Goal: Task Accomplishment & Management: Use online tool/utility

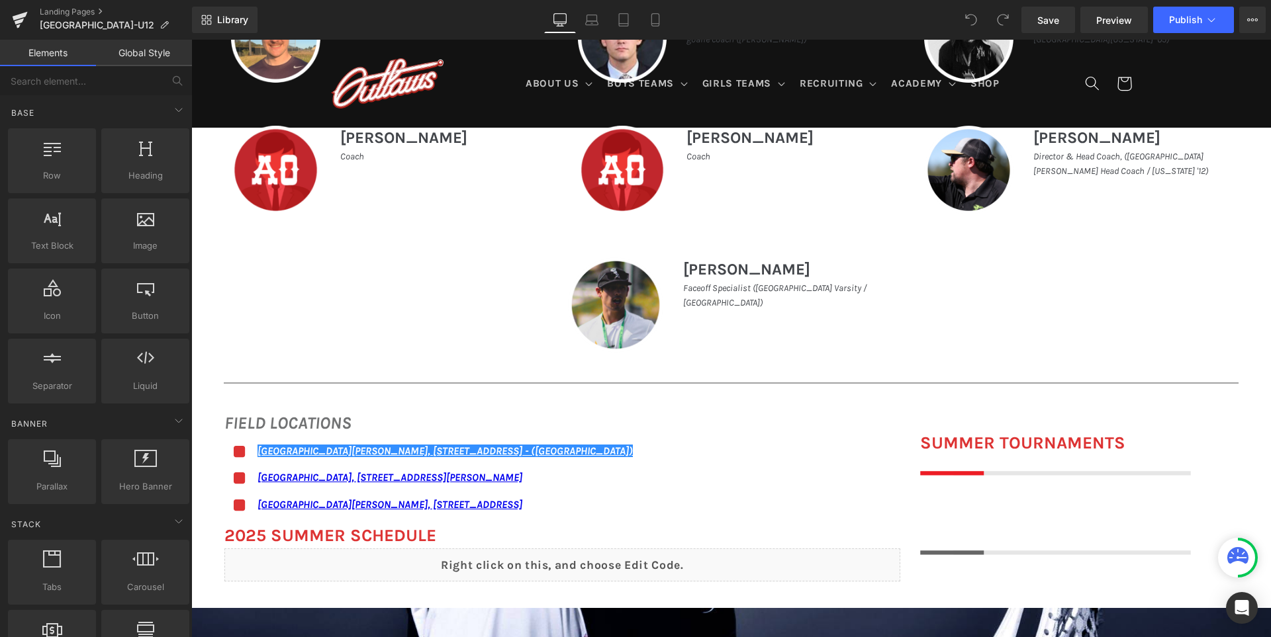
scroll to position [926, 0]
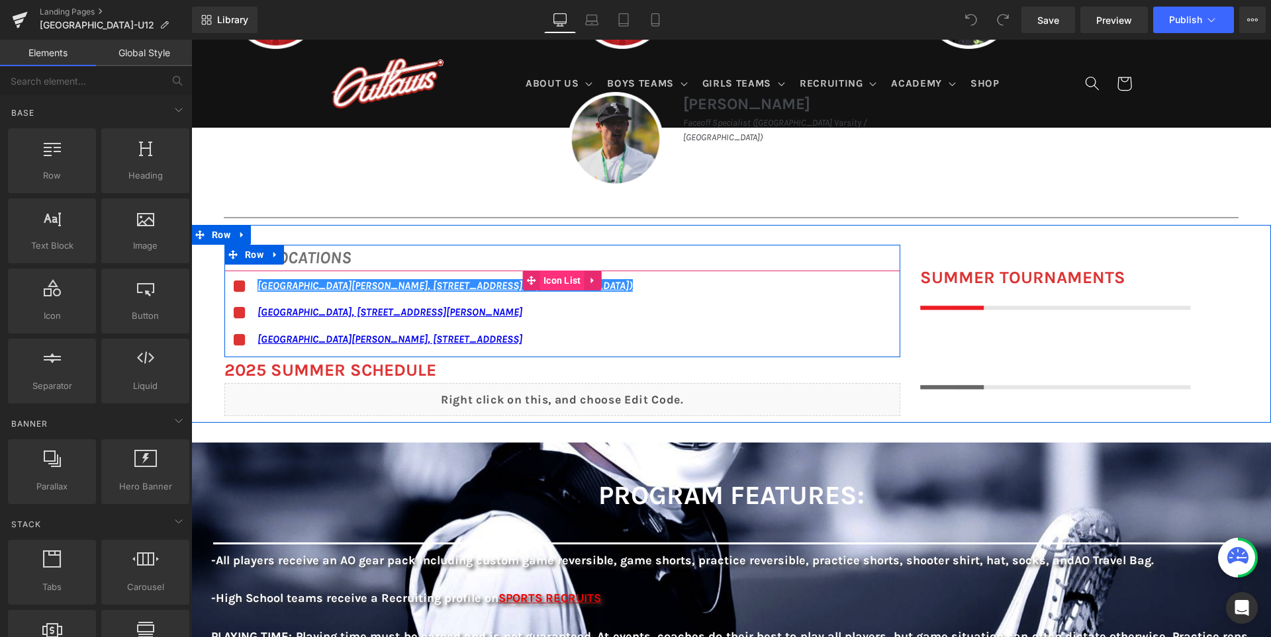
click at [540, 276] on span "Icon List" at bounding box center [562, 281] width 44 height 20
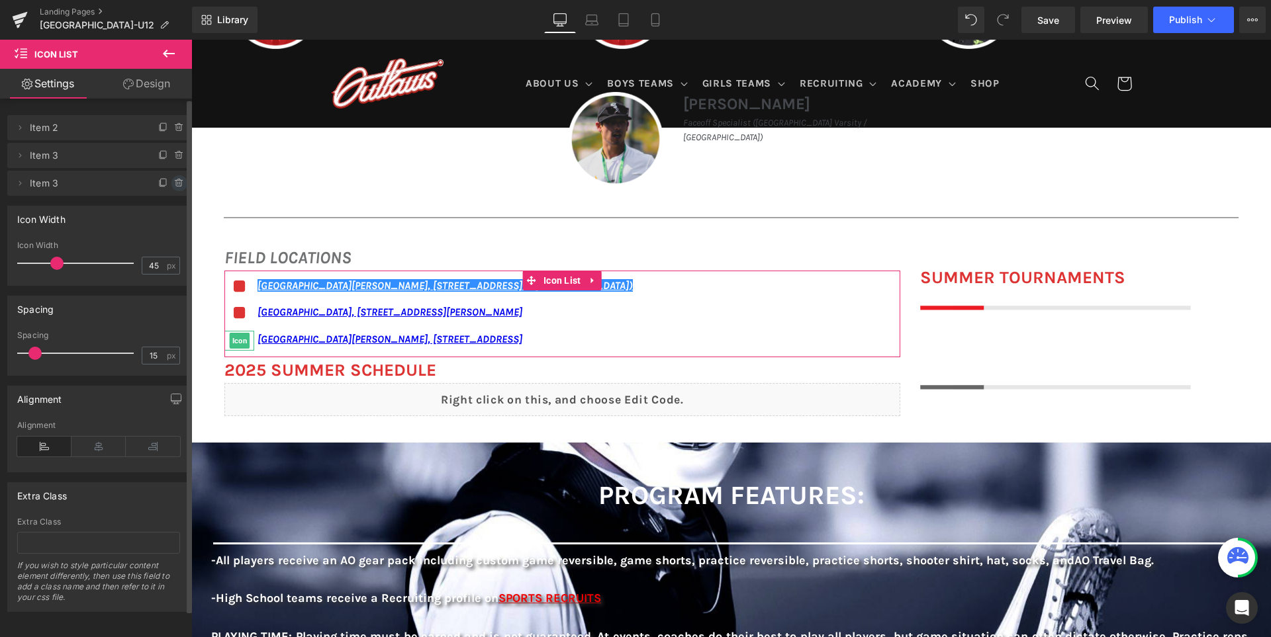
click at [178, 182] on icon at bounding box center [179, 183] width 11 height 11
click at [175, 182] on button "Delete" at bounding box center [165, 183] width 42 height 17
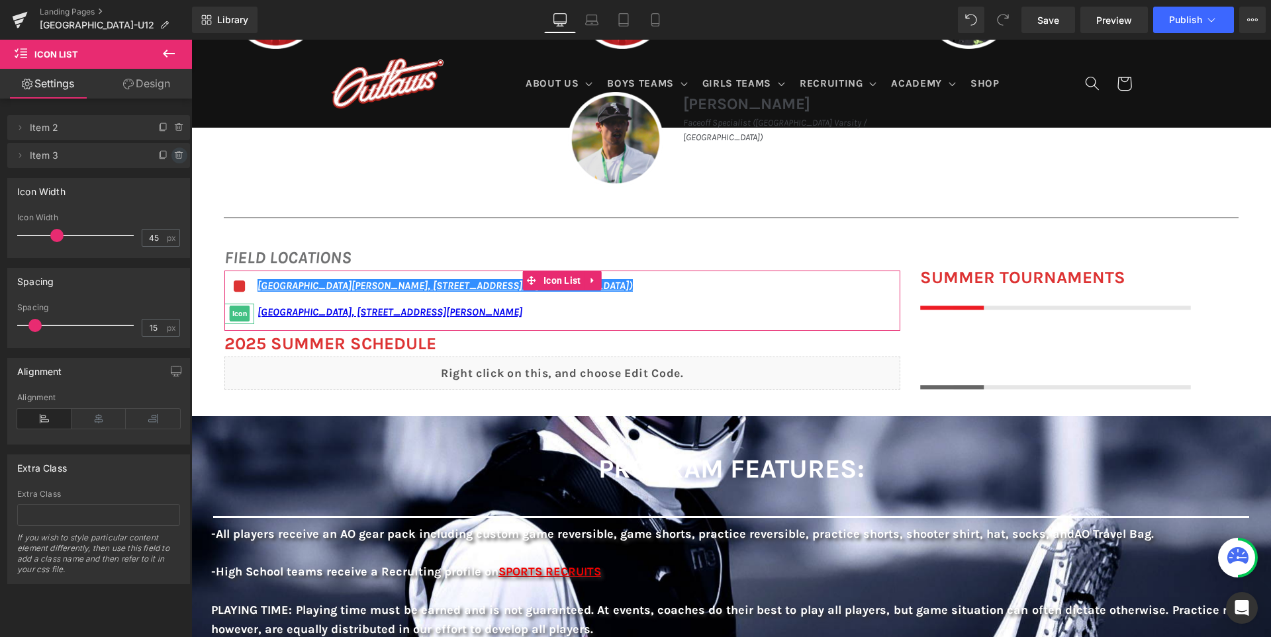
click at [178, 155] on icon at bounding box center [179, 155] width 11 height 11
click at [168, 159] on button "Delete" at bounding box center [165, 156] width 42 height 17
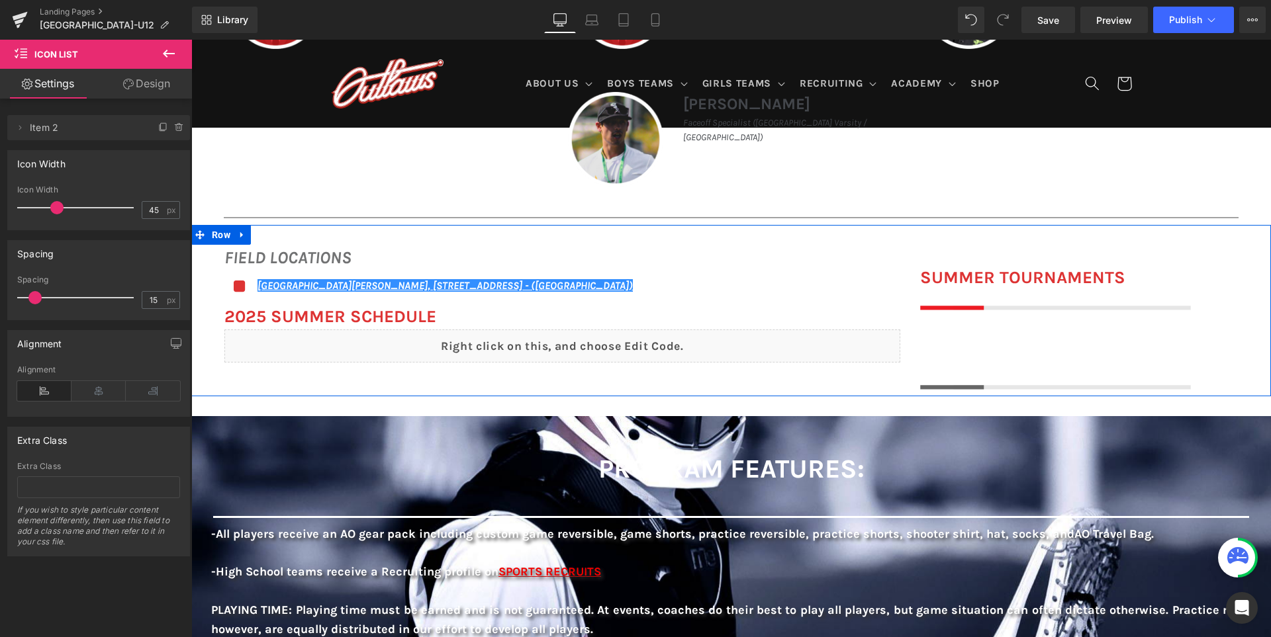
click at [592, 344] on div "Liquid" at bounding box center [562, 346] width 676 height 33
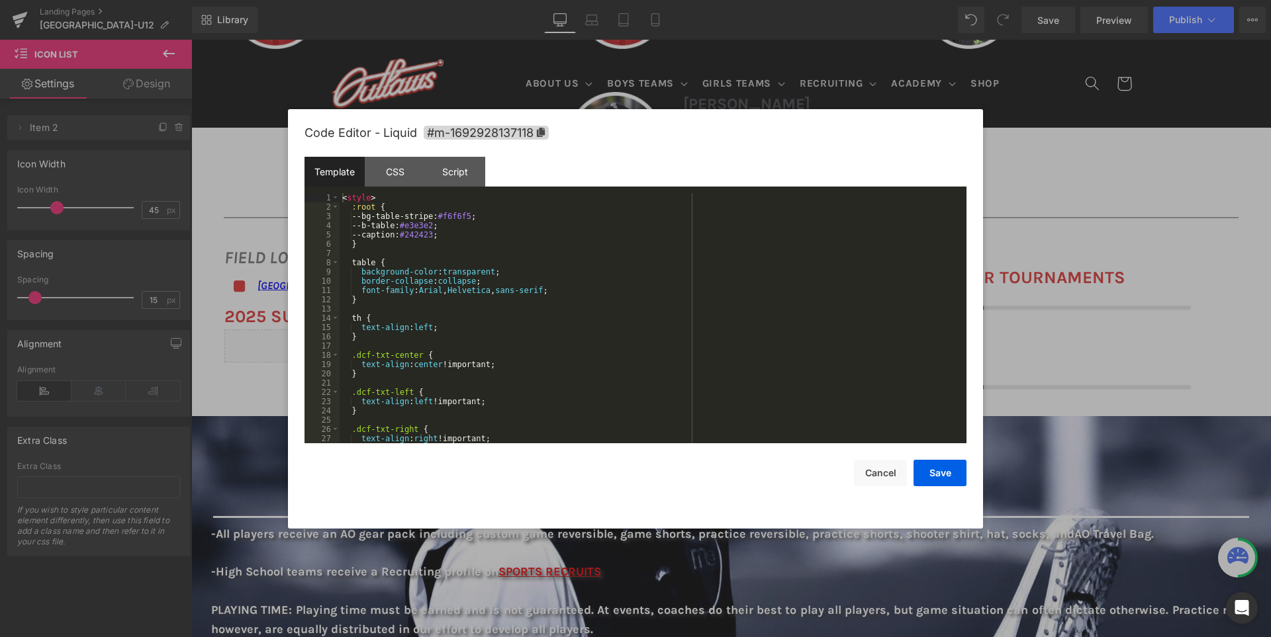
click at [539, 332] on div "< style > :root { --bg-table-stripe: #f6f6f5 ; --b-table: #e3e3e2 ; --caption: …" at bounding box center [649, 327] width 621 height 269
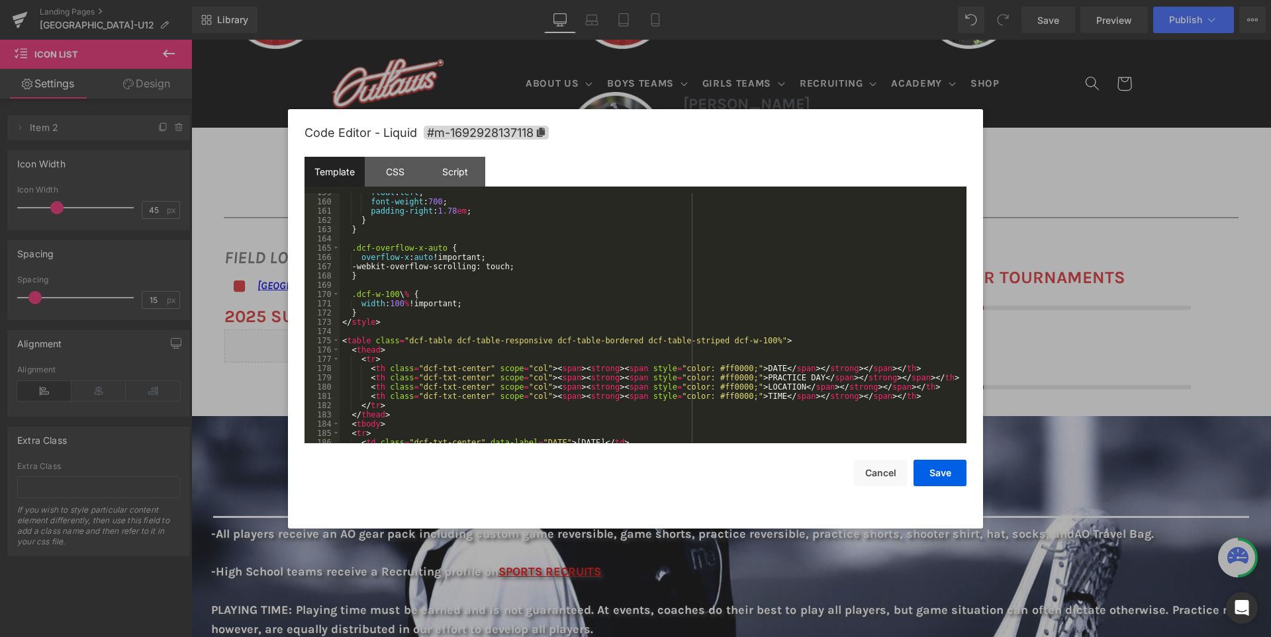
scroll to position [1509, 0]
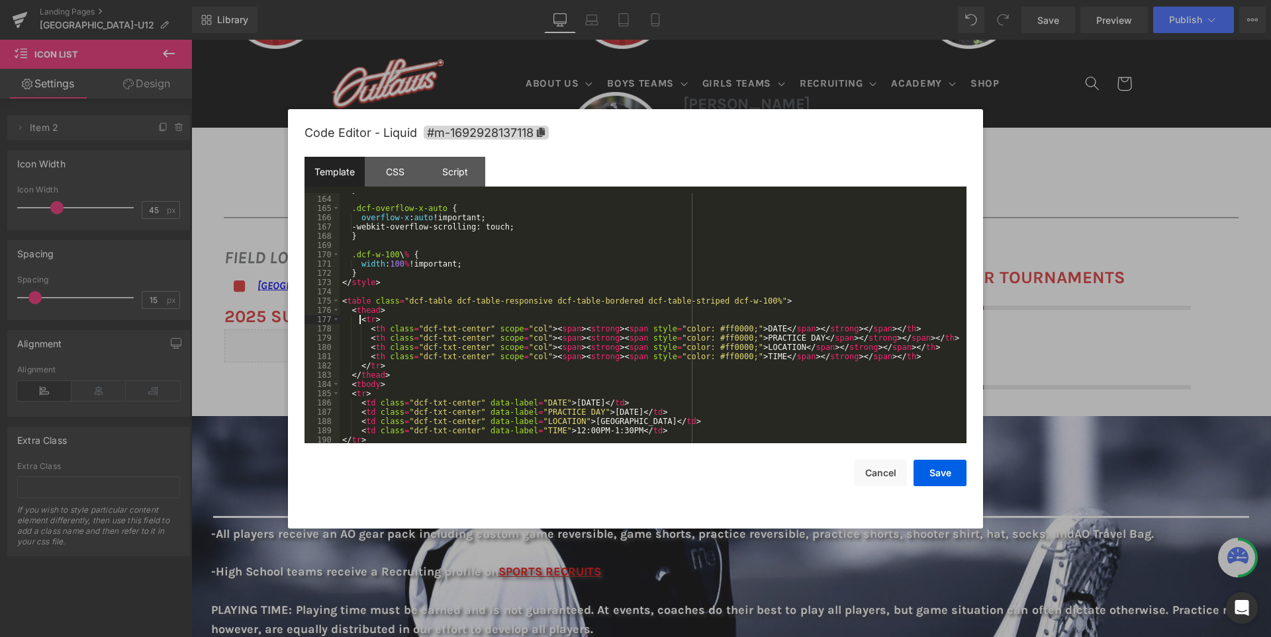
click at [359, 318] on div "} .dcf-overflow-x-auto { overflow-x : auto !important; -webkit-overflow-scrolli…" at bounding box center [649, 319] width 621 height 269
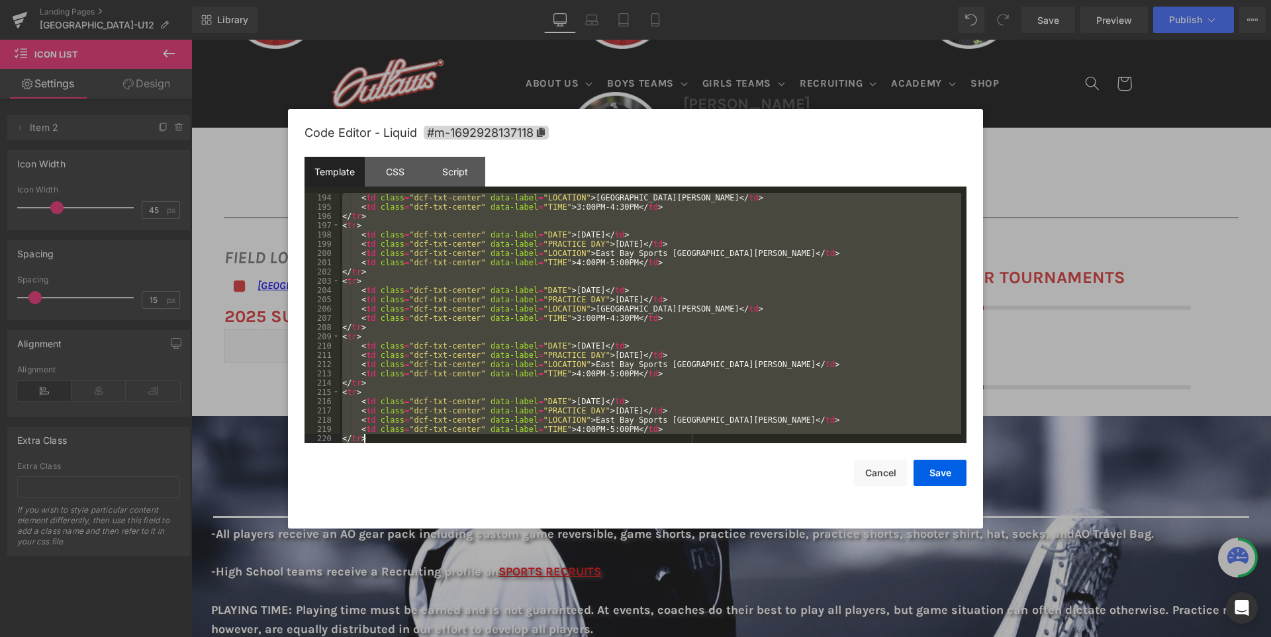
scroll to position [2084, 0]
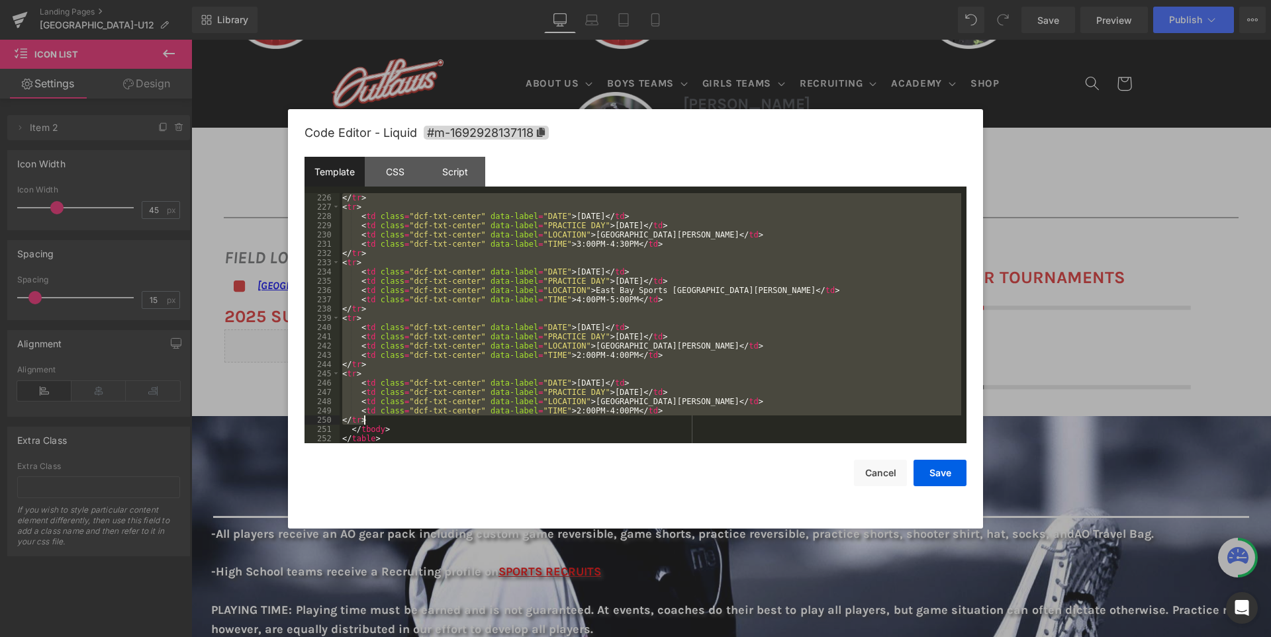
drag, startPoint x: 351, startPoint y: 394, endPoint x: 384, endPoint y: 422, distance: 43.2
click at [384, 422] on div "</ tr > < tr > < td class = "dcf-txt-center" data-label = "DATE" > [DATE] </ td…" at bounding box center [649, 327] width 621 height 269
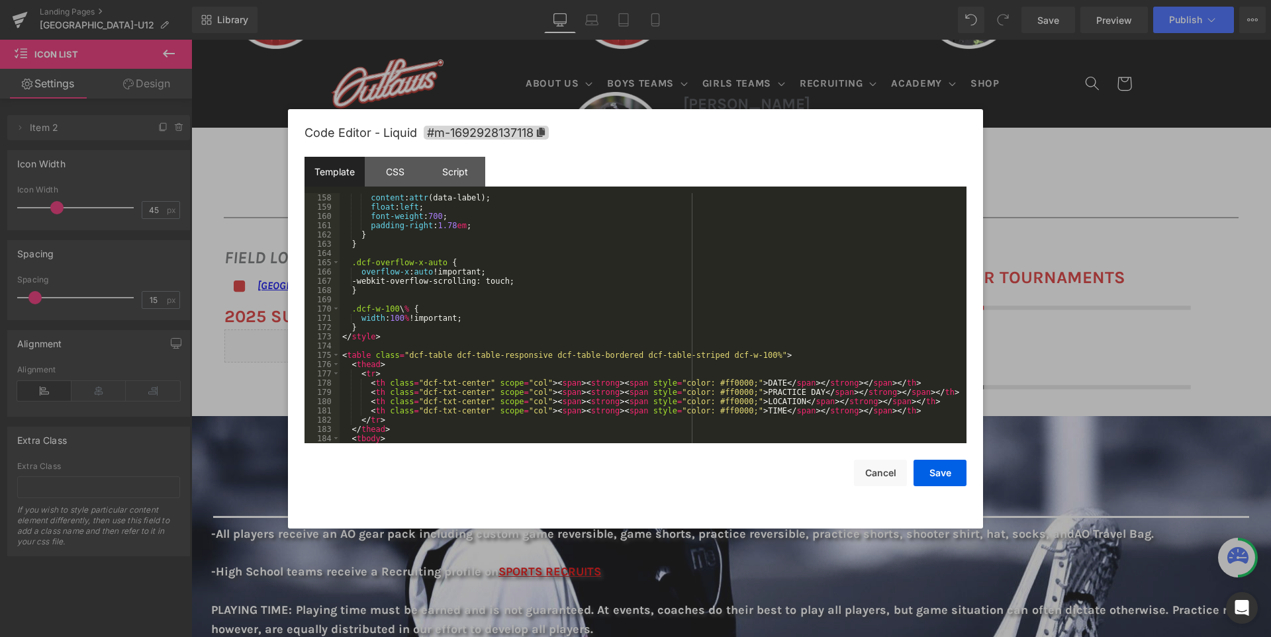
scroll to position [1454, 0]
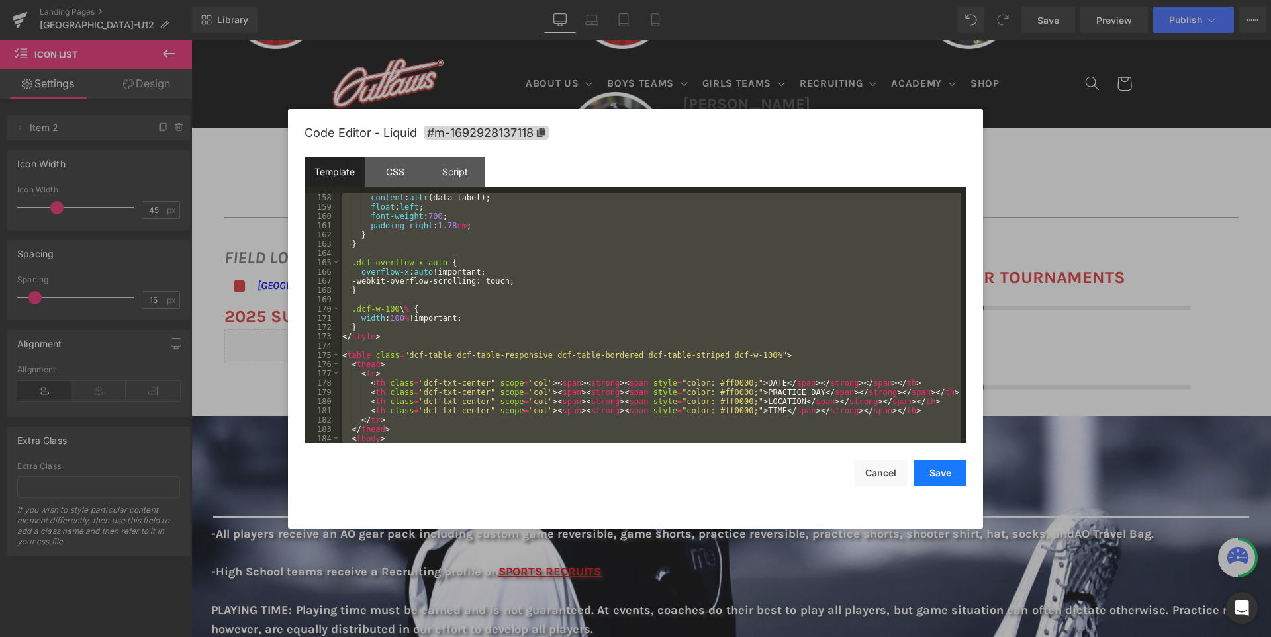
click at [945, 475] on button "Save" at bounding box center [939, 473] width 53 height 26
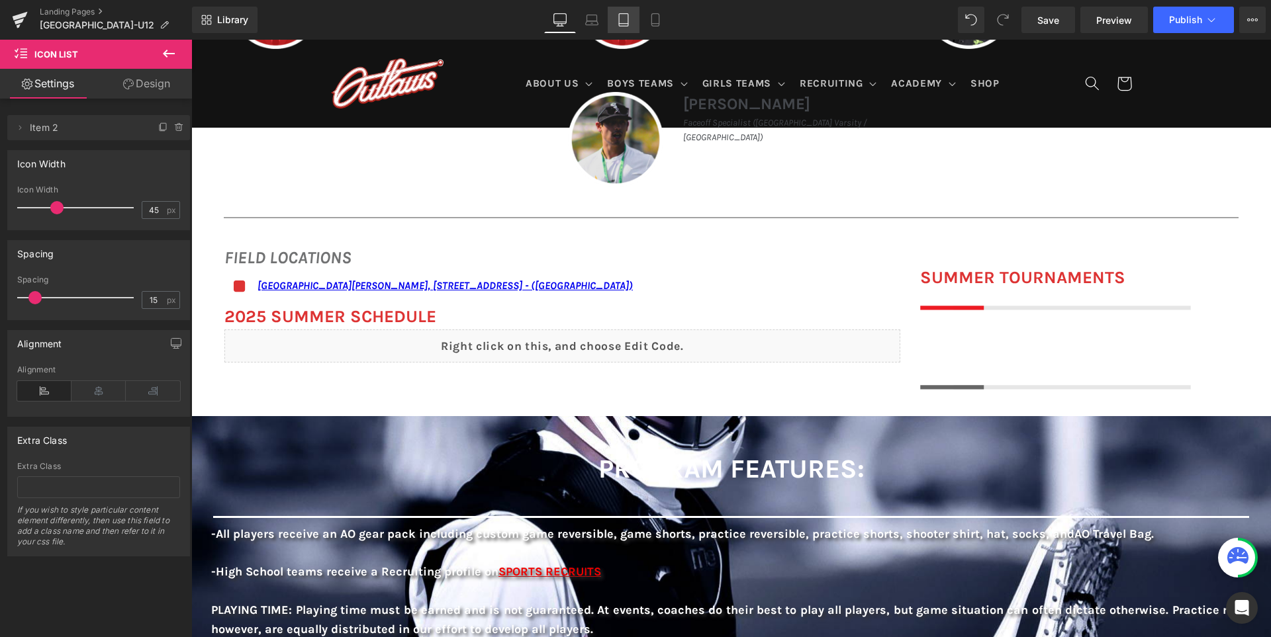
click at [624, 13] on link "Tablet" at bounding box center [623, 20] width 32 height 26
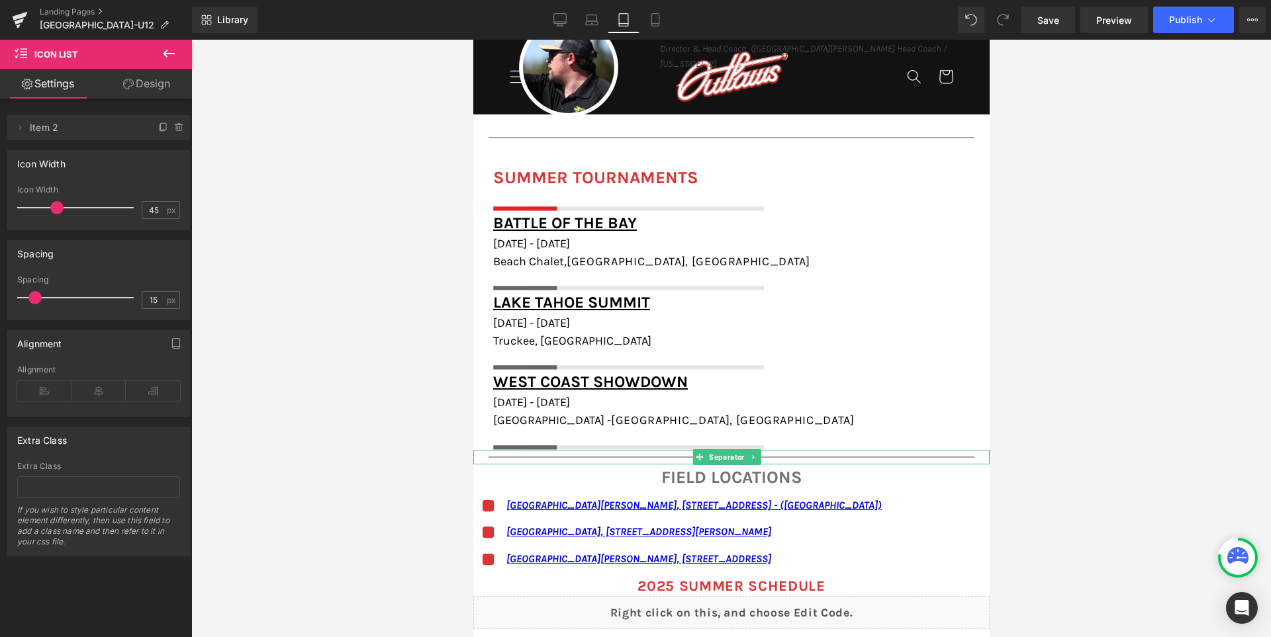
scroll to position [1456, 0]
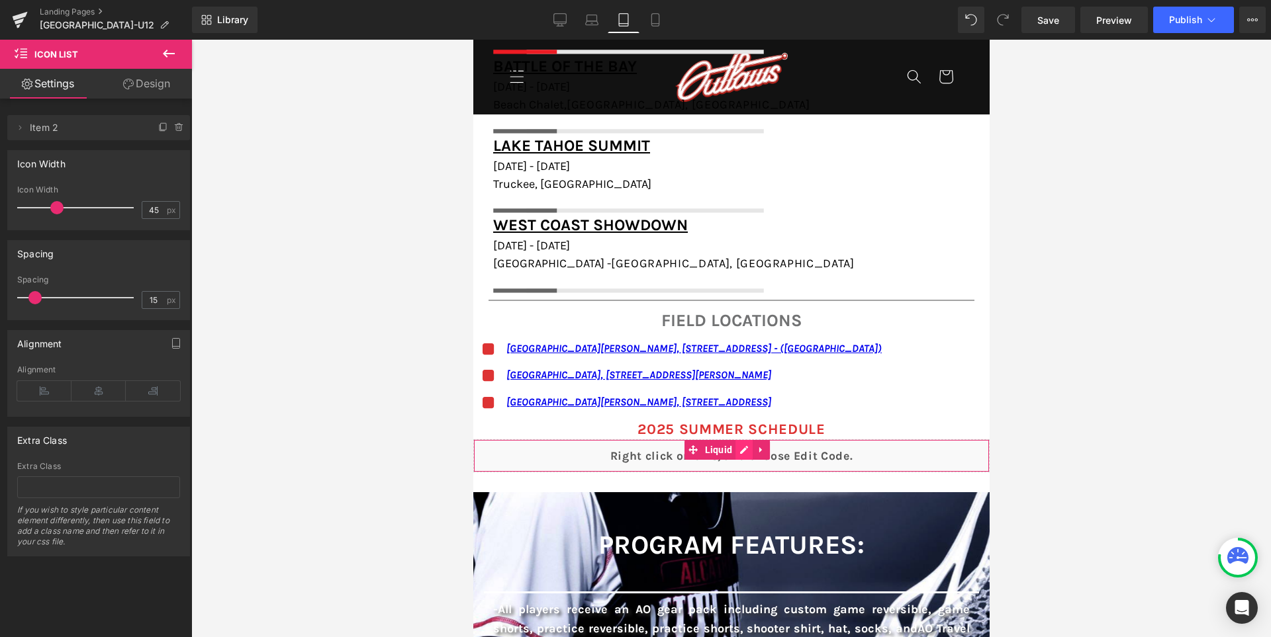
click at [758, 451] on div "Liquid" at bounding box center [730, 455] width 516 height 33
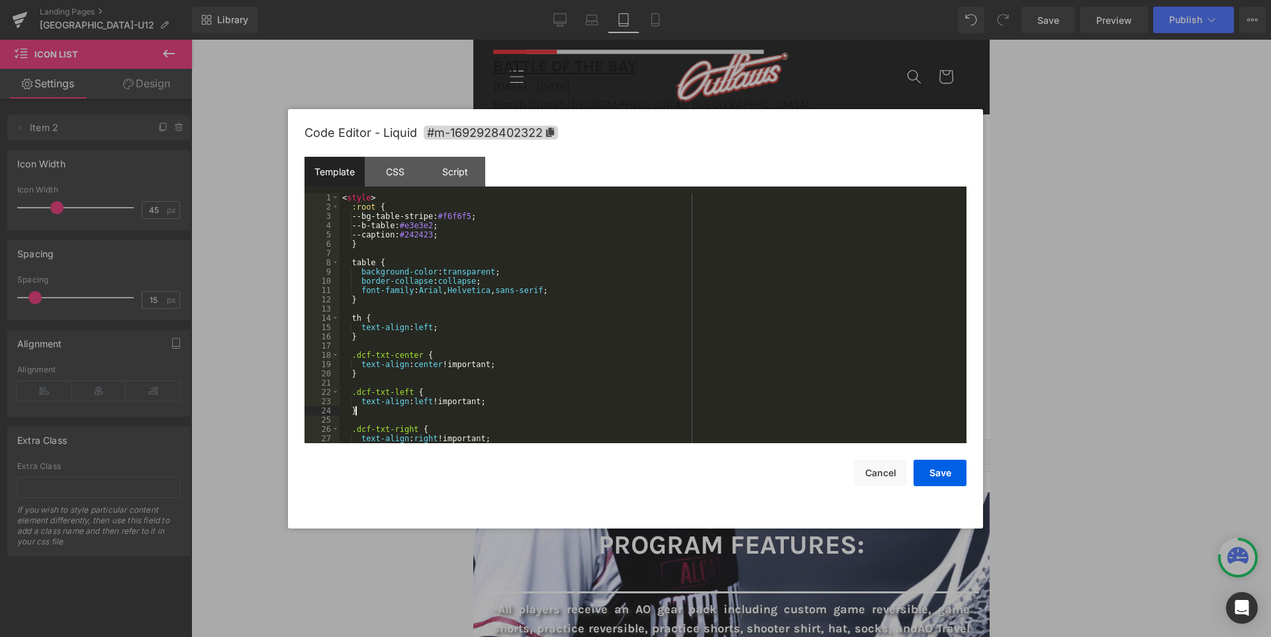
click at [745, 415] on div "< style > :root { --bg-table-stripe: #f6f6f5 ; --b-table: #e3e3e2 ; --caption: …" at bounding box center [649, 327] width 621 height 269
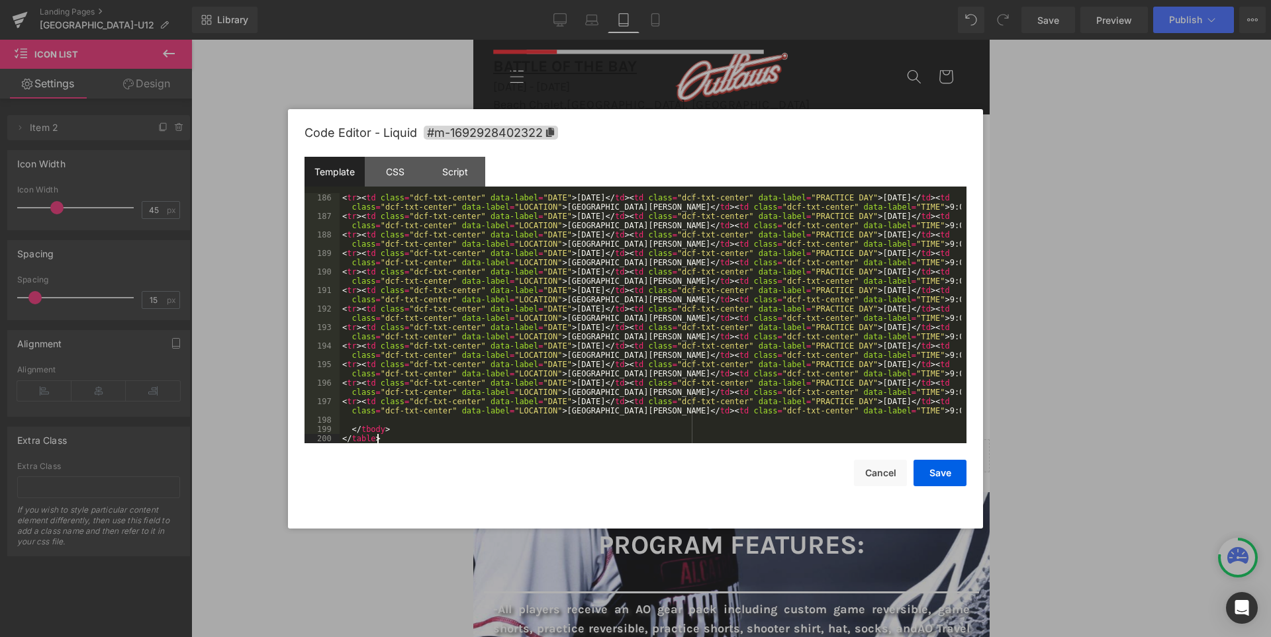
scroll to position [1732, 0]
click at [943, 472] on button "Save" at bounding box center [939, 473] width 53 height 26
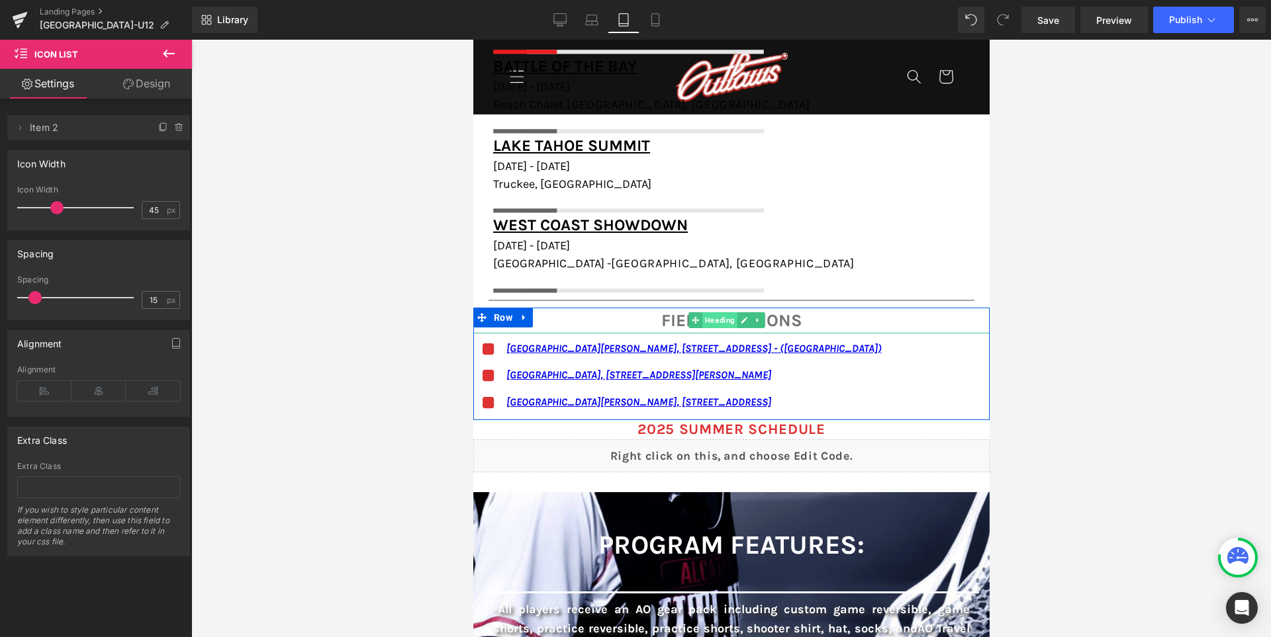
click at [722, 326] on span "Heading" at bounding box center [718, 320] width 35 height 16
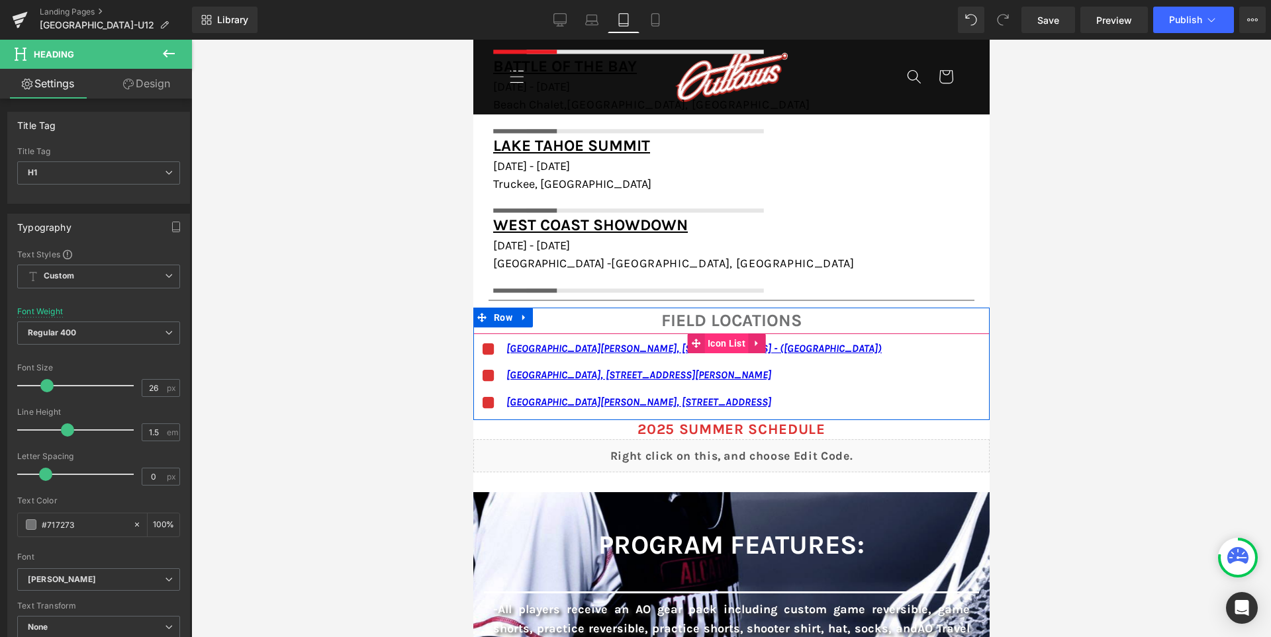
click at [736, 344] on span "Icon List" at bounding box center [725, 344] width 44 height 20
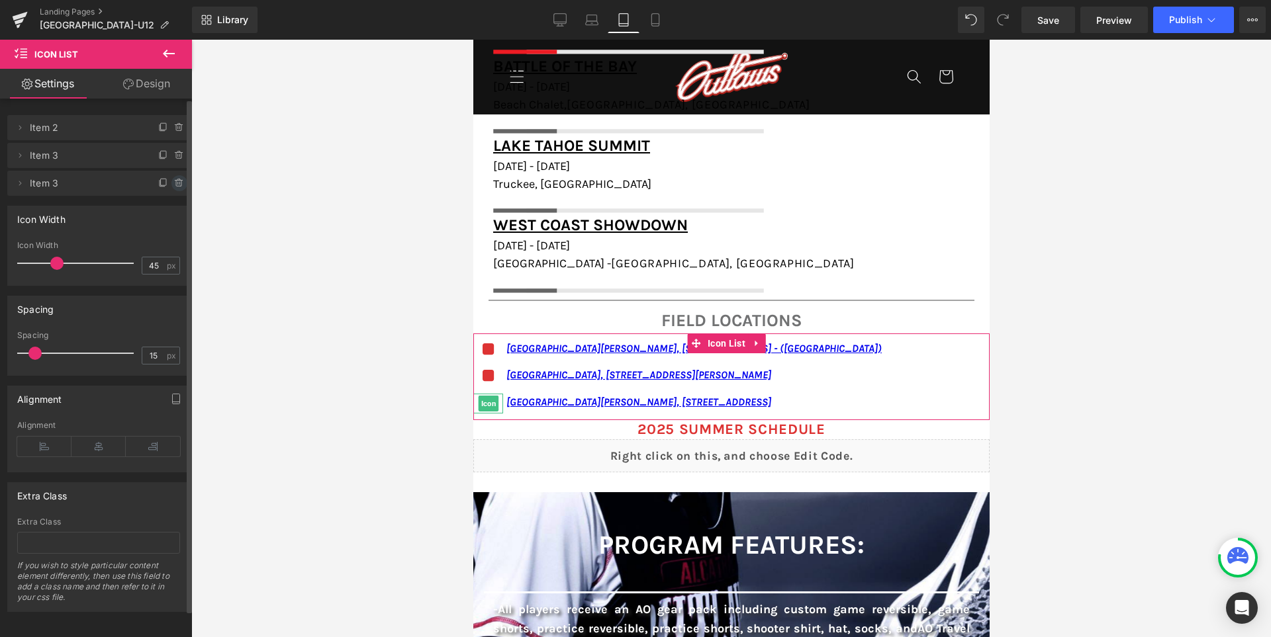
click at [179, 184] on icon at bounding box center [179, 183] width 0 height 3
click at [174, 184] on button "Delete" at bounding box center [165, 183] width 42 height 17
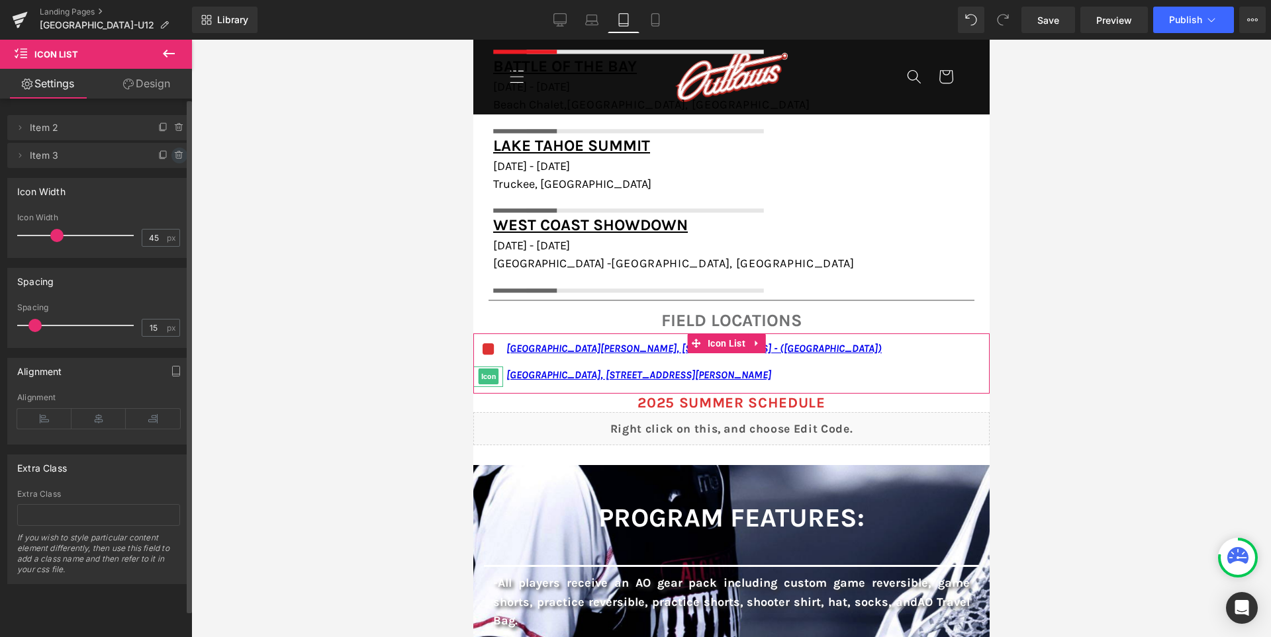
click at [174, 152] on icon at bounding box center [179, 155] width 11 height 11
click at [161, 155] on button "Delete" at bounding box center [165, 156] width 42 height 17
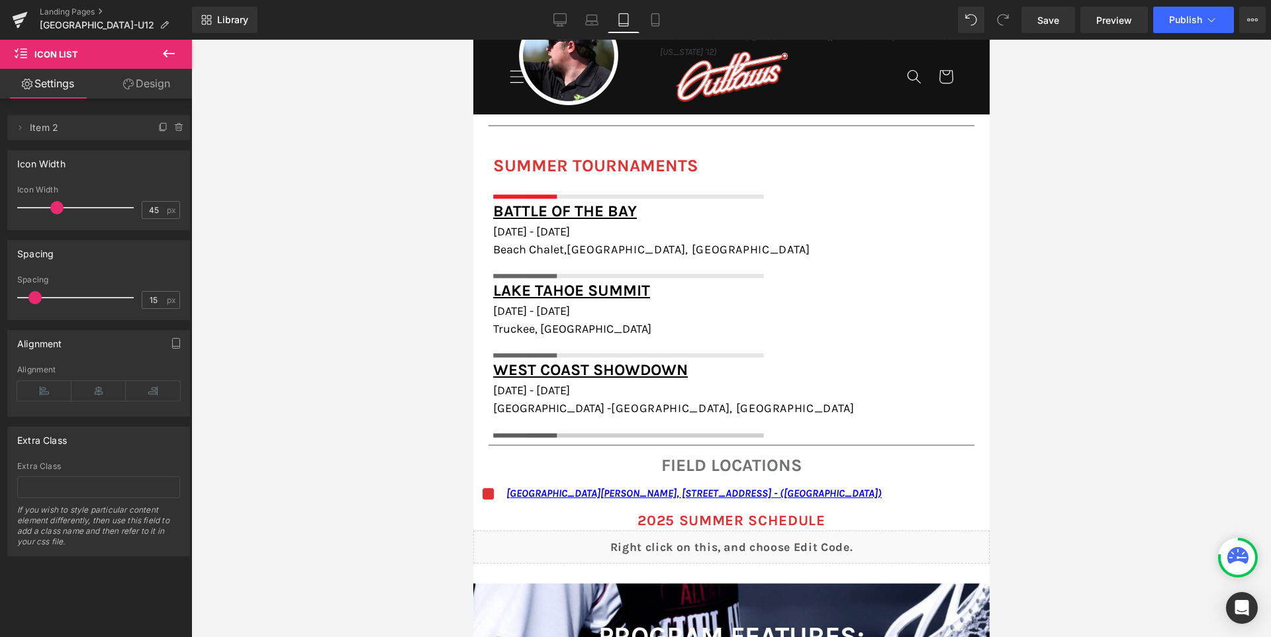
scroll to position [1191, 0]
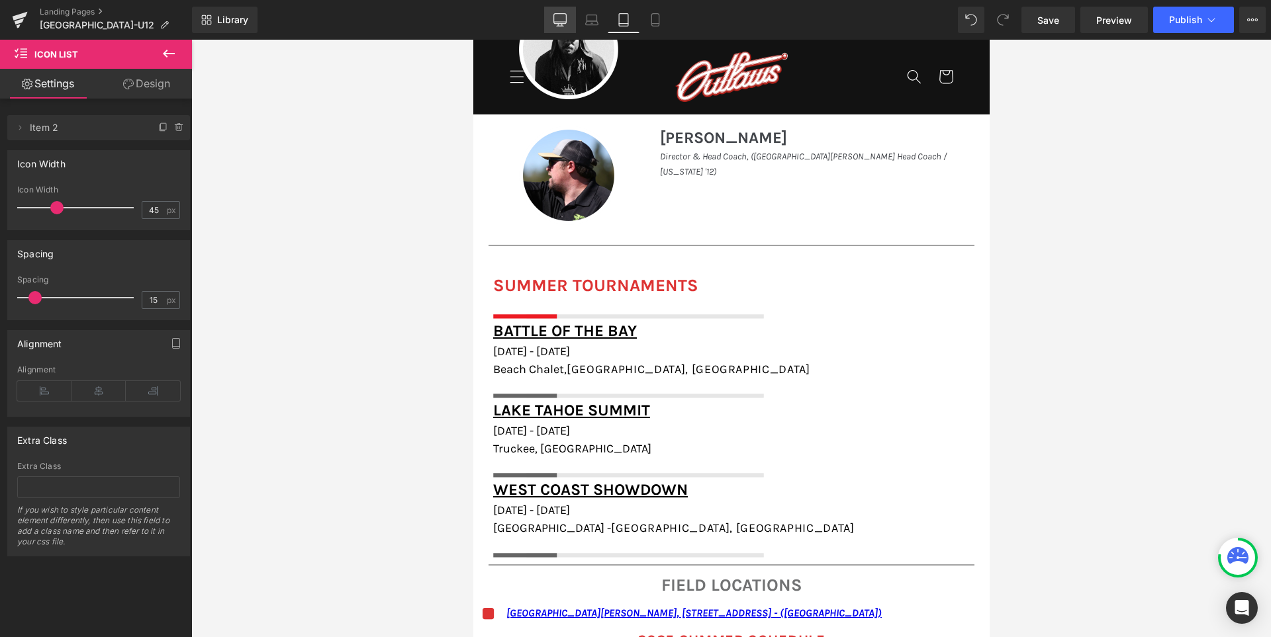
click at [564, 13] on link "Desktop" at bounding box center [560, 20] width 32 height 26
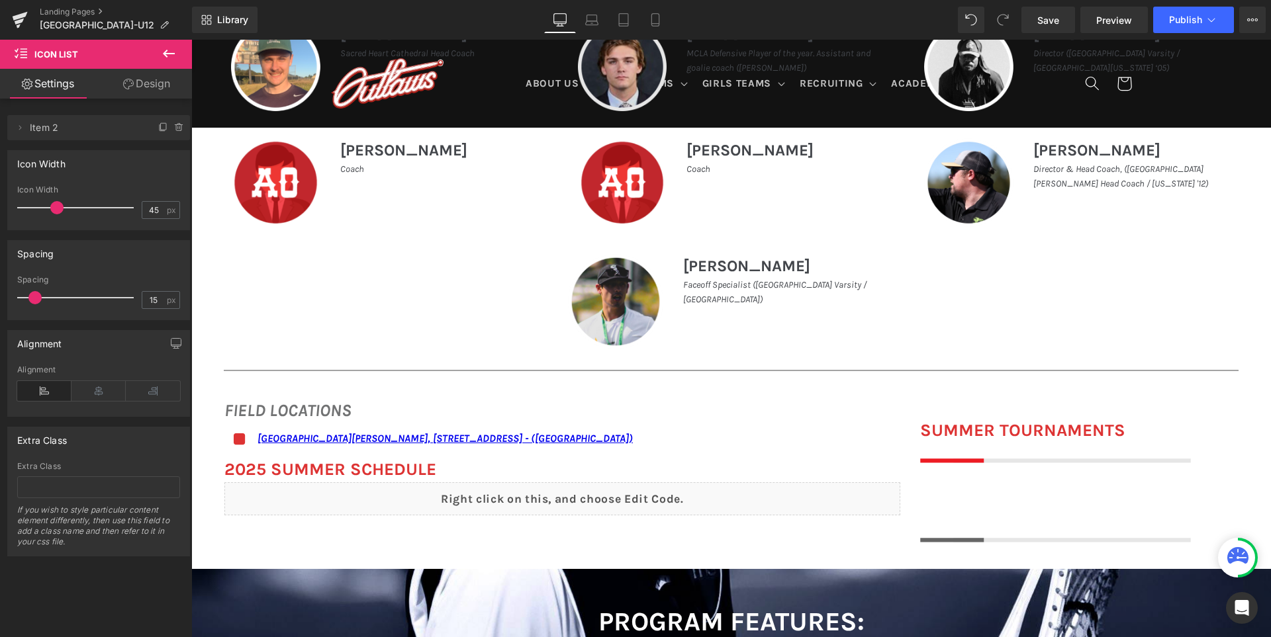
scroll to position [728, 0]
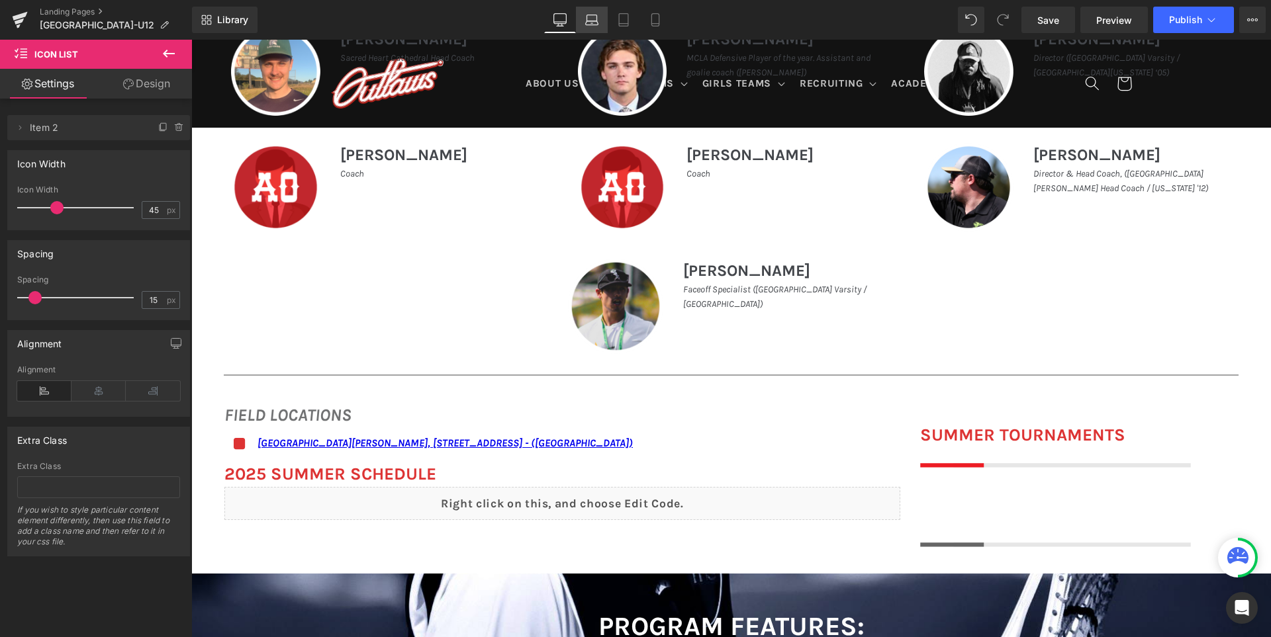
click at [597, 14] on icon at bounding box center [591, 19] width 13 height 13
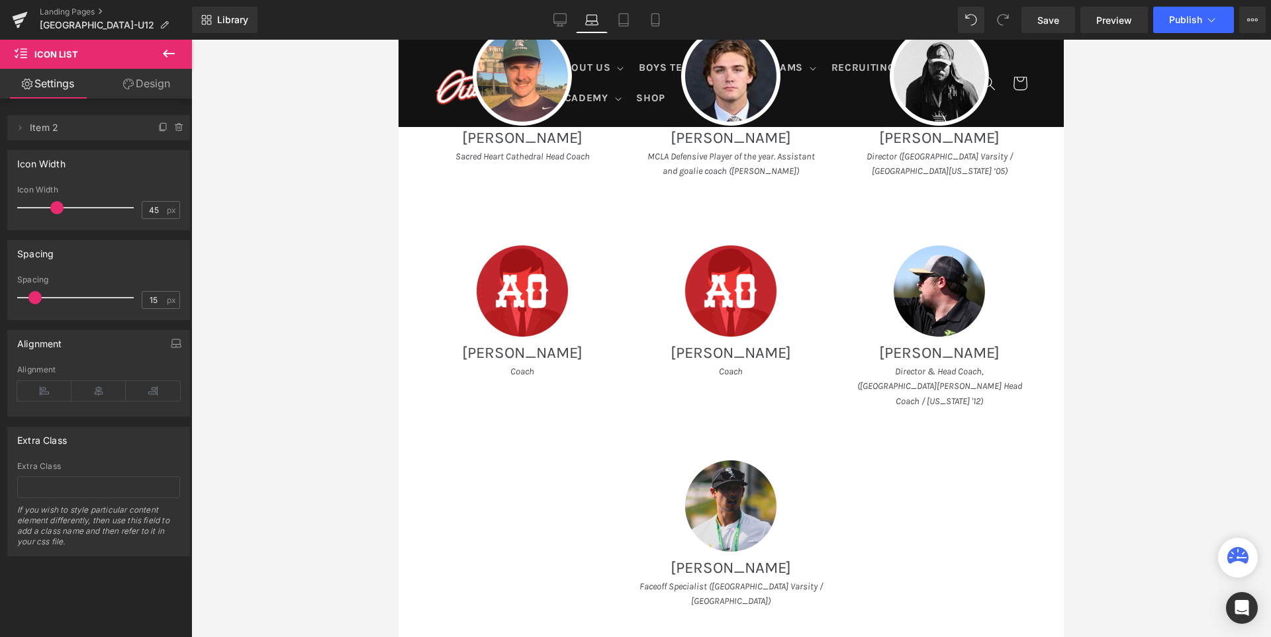
scroll to position [0, 0]
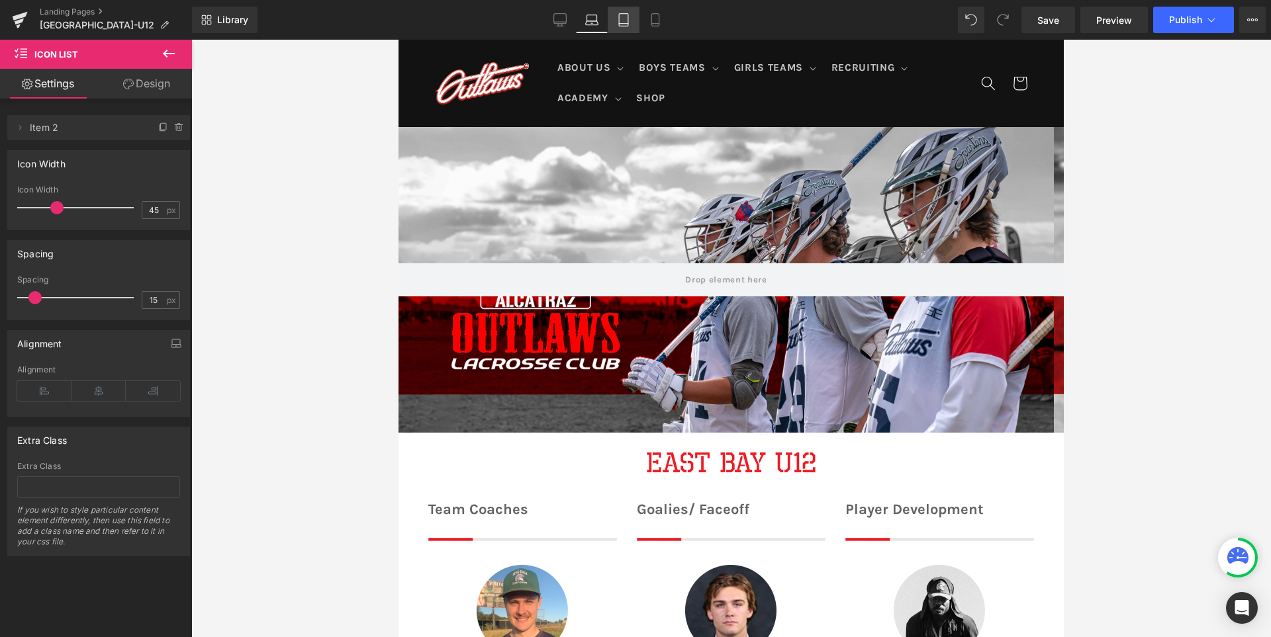
click at [626, 19] on icon at bounding box center [623, 19] width 13 height 13
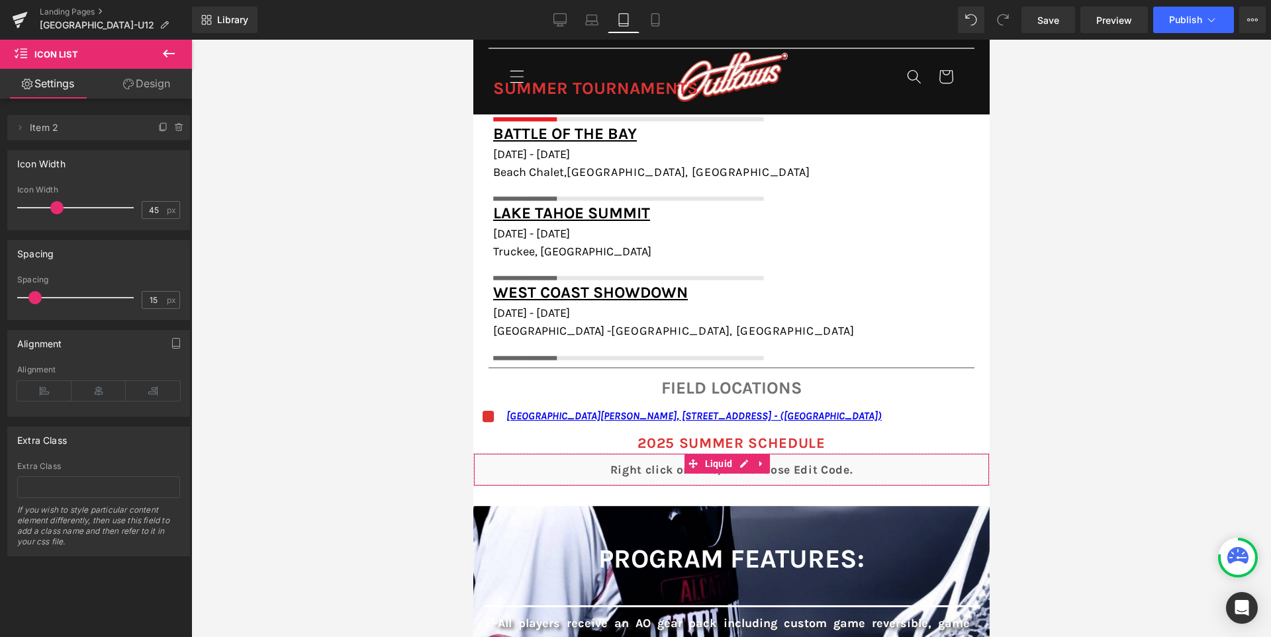
scroll to position [1217, 0]
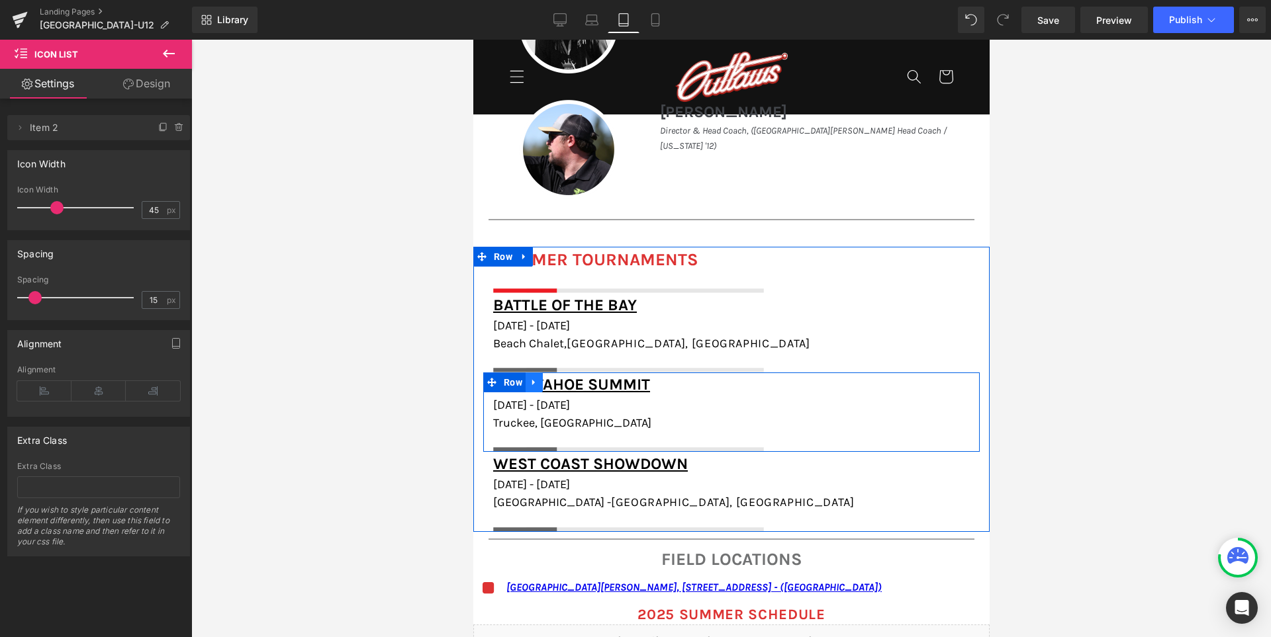
click at [538, 381] on icon at bounding box center [533, 382] width 9 height 10
click at [576, 382] on link at bounding box center [567, 383] width 17 height 20
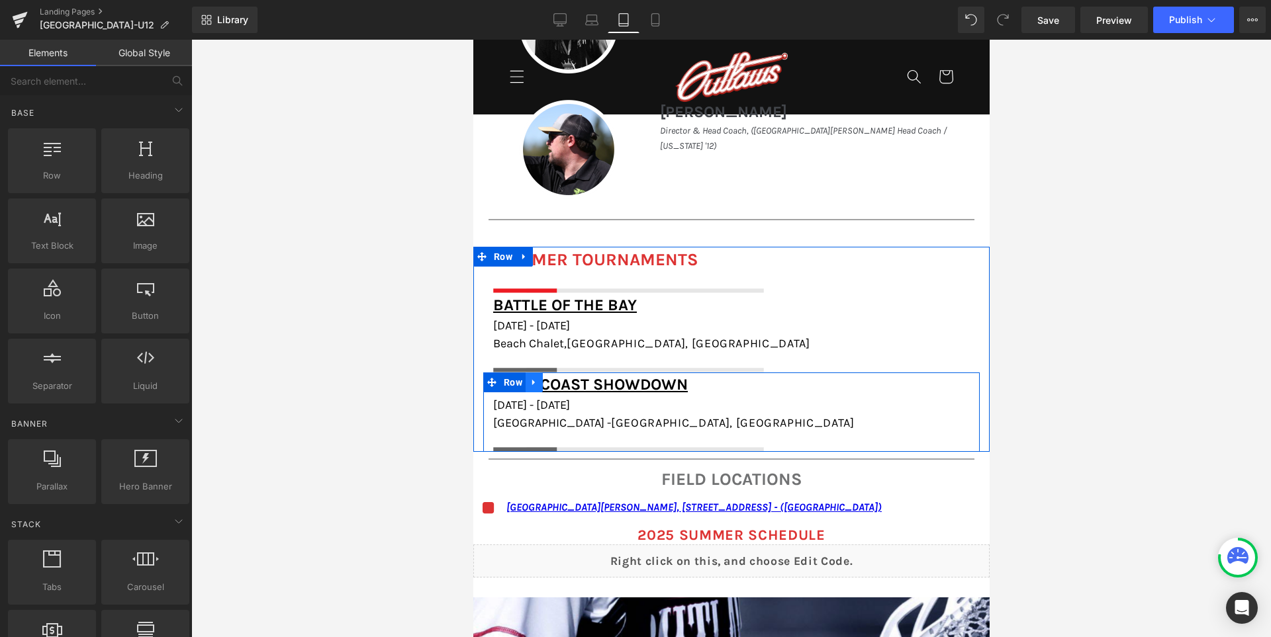
click at [542, 383] on link at bounding box center [533, 383] width 17 height 20
click at [572, 382] on icon at bounding box center [567, 382] width 9 height 9
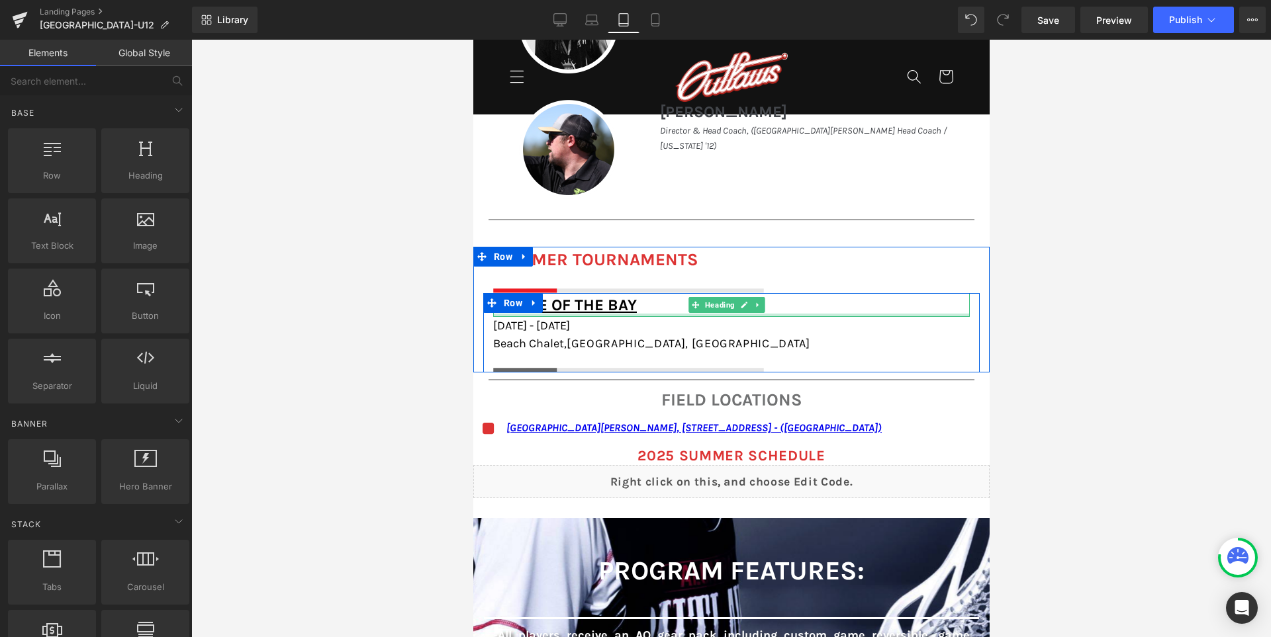
click at [826, 314] on div at bounding box center [730, 315] width 476 height 3
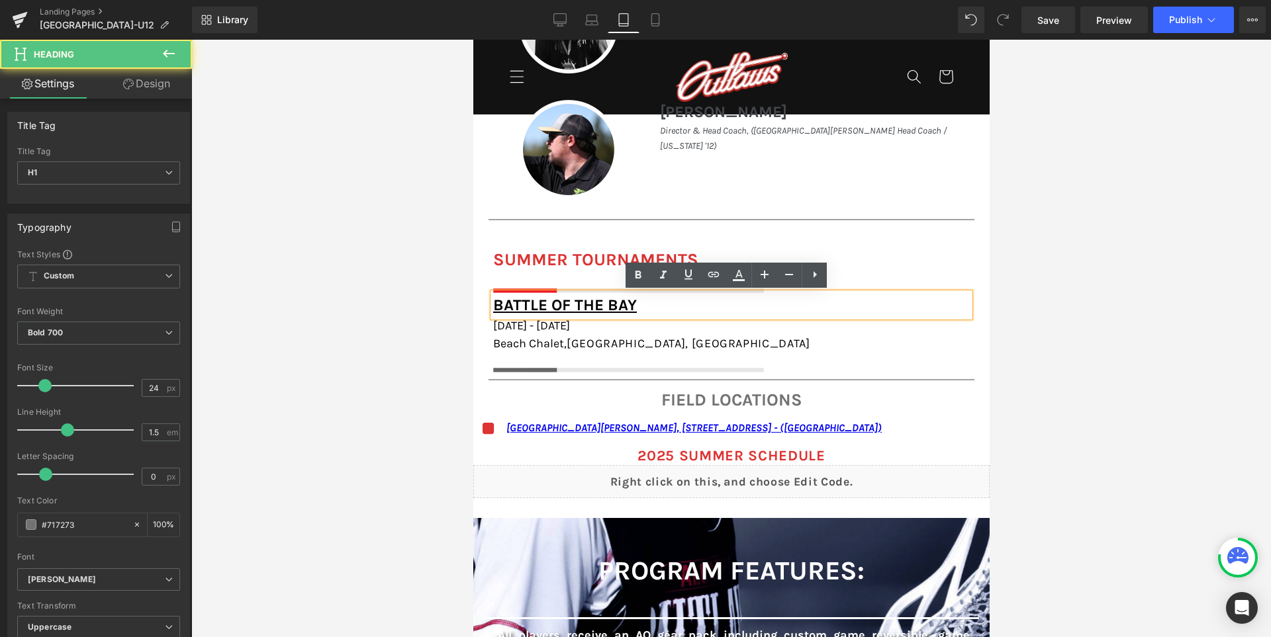
click at [811, 300] on h1 "Battle of the Bay" at bounding box center [730, 305] width 476 height 24
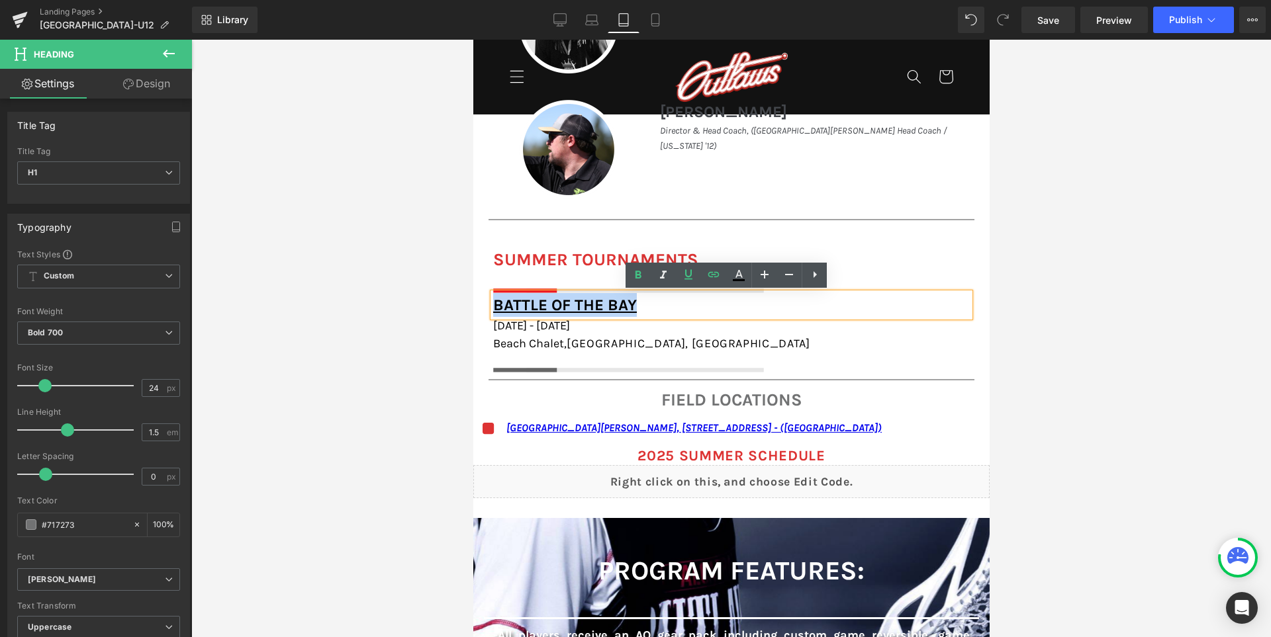
click at [811, 300] on h1 "Battle of the Bay" at bounding box center [730, 305] width 476 height 24
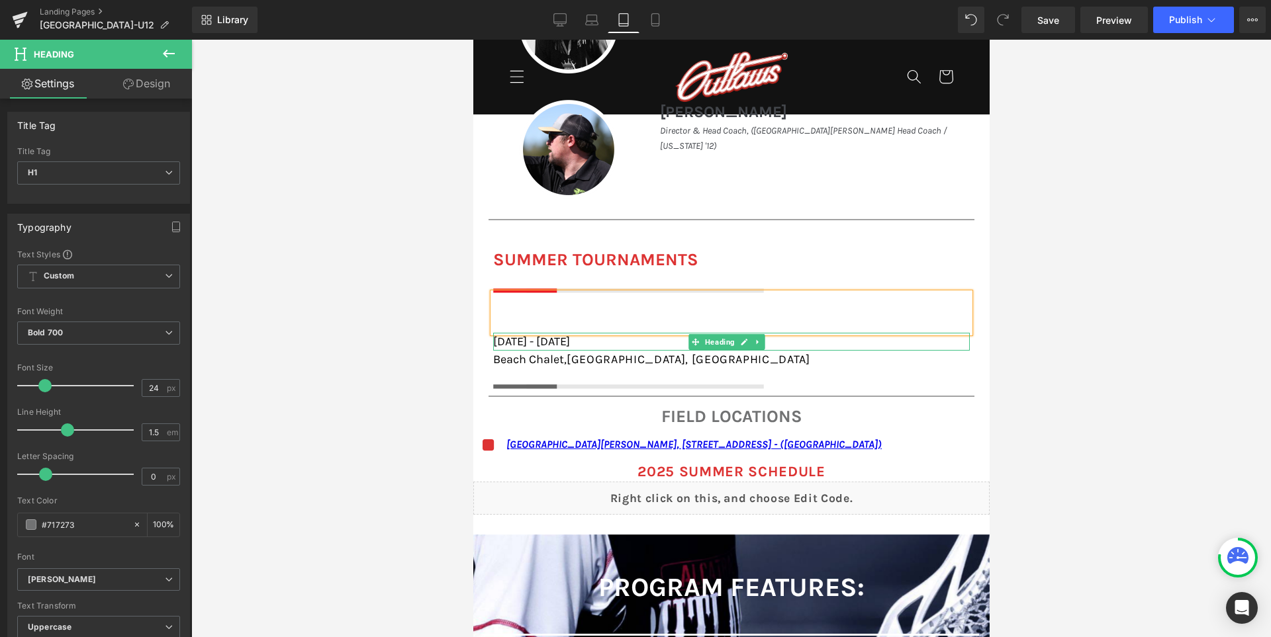
click at [653, 340] on h1 "[DATE] - [DATE]" at bounding box center [730, 342] width 476 height 18
click at [653, 352] on span "[GEOGRAPHIC_DATA], [GEOGRAPHIC_DATA]" at bounding box center [688, 359] width 244 height 15
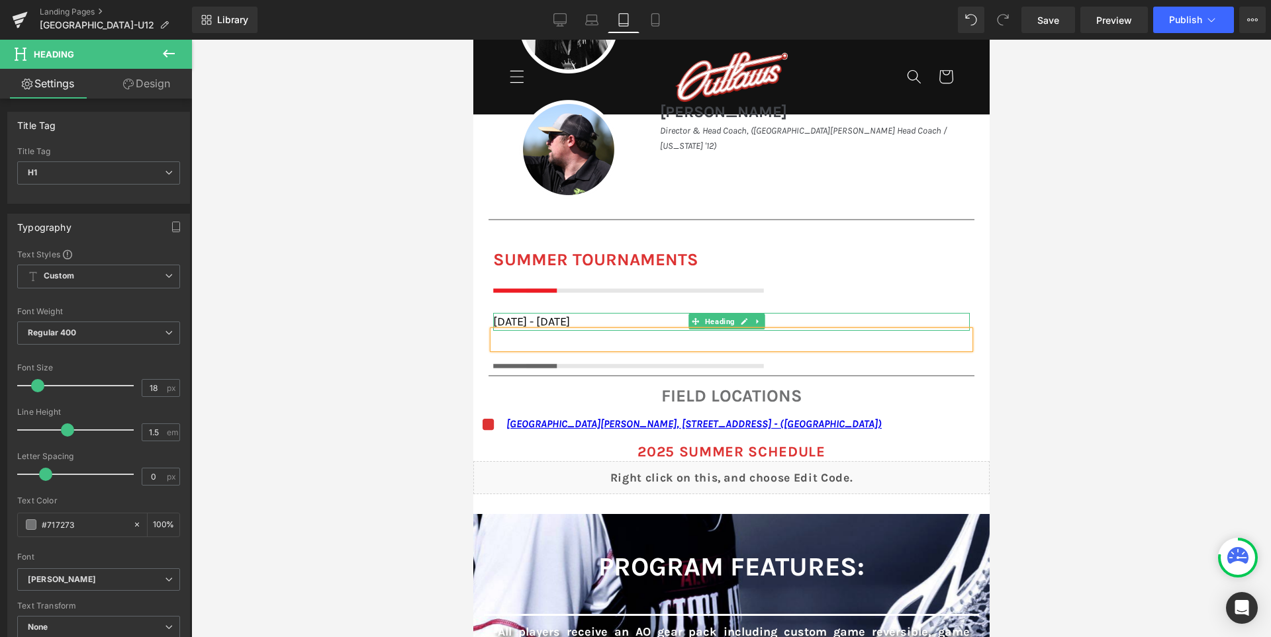
click at [603, 319] on h1 "[DATE] - [DATE]" at bounding box center [730, 322] width 476 height 18
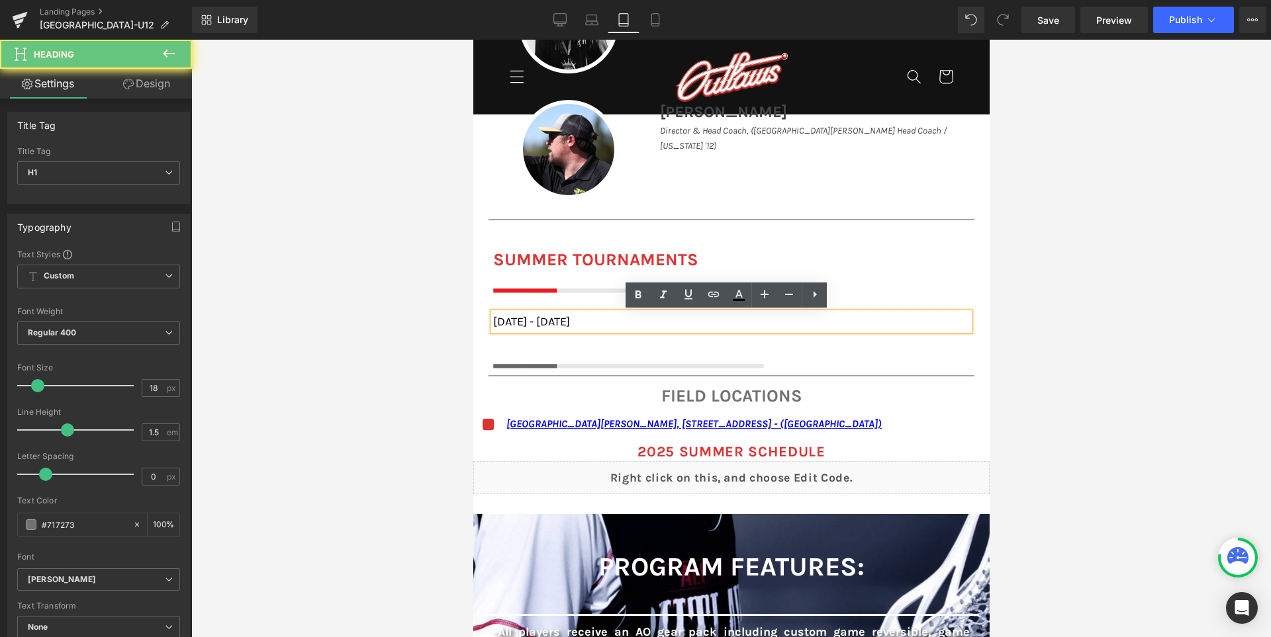
click at [603, 319] on h1 "[DATE] - [DATE]" at bounding box center [730, 322] width 476 height 18
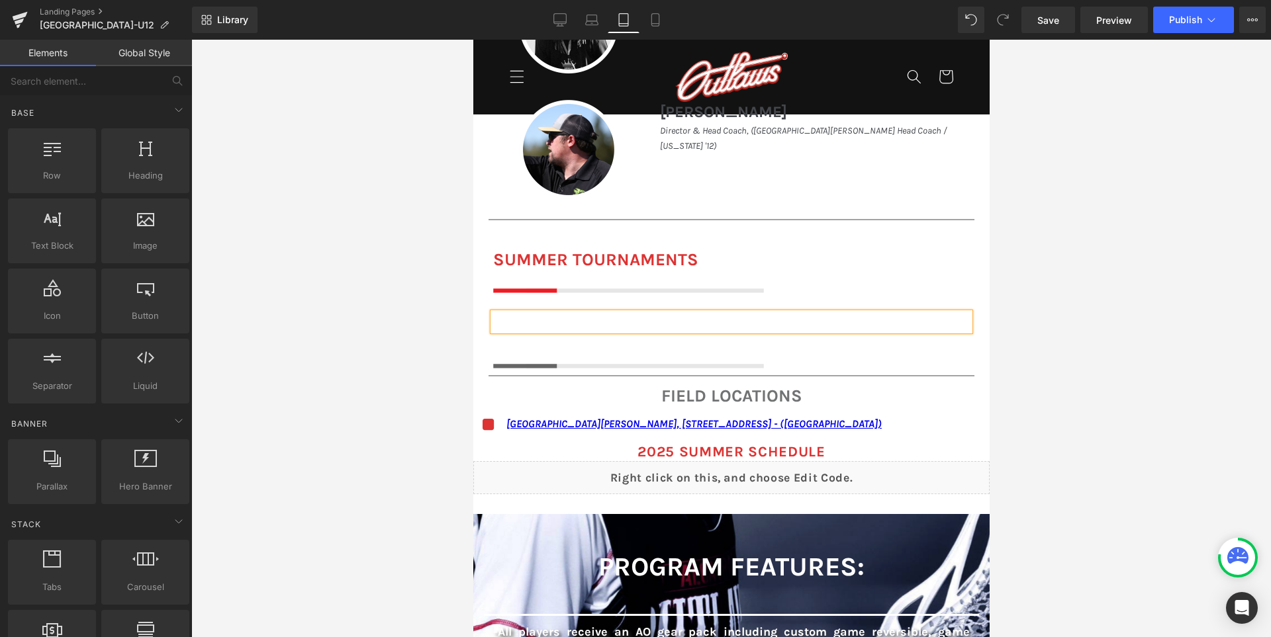
click at [410, 355] on div at bounding box center [730, 339] width 1079 height 598
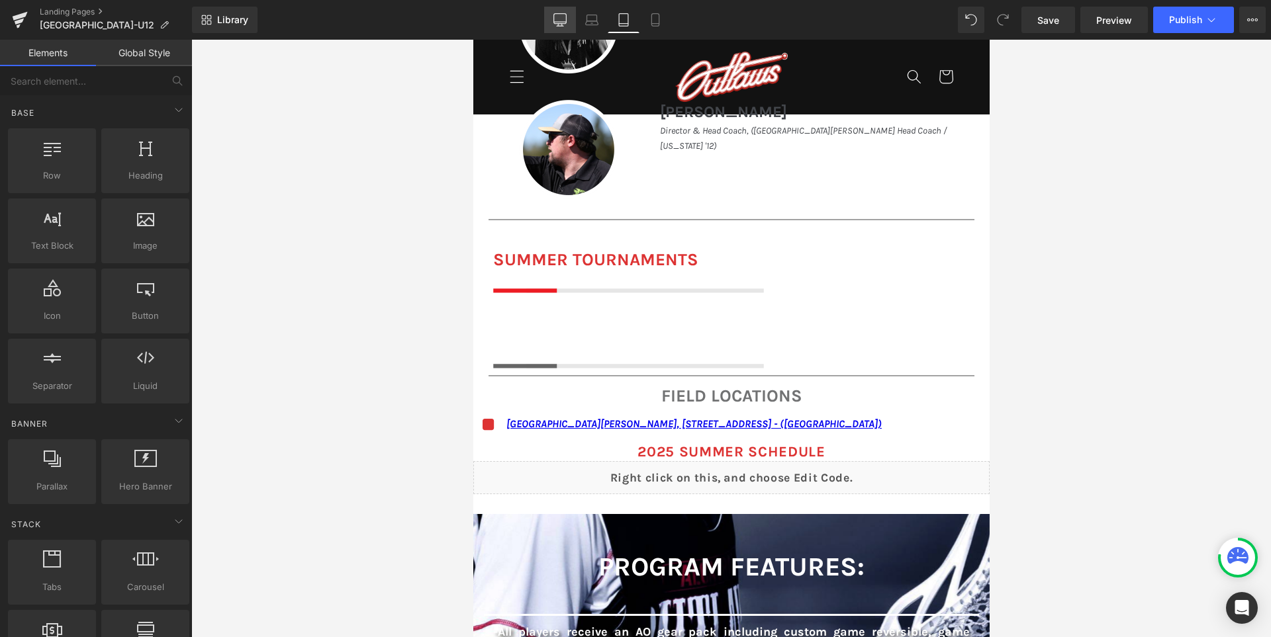
click at [559, 19] on icon at bounding box center [559, 19] width 13 height 13
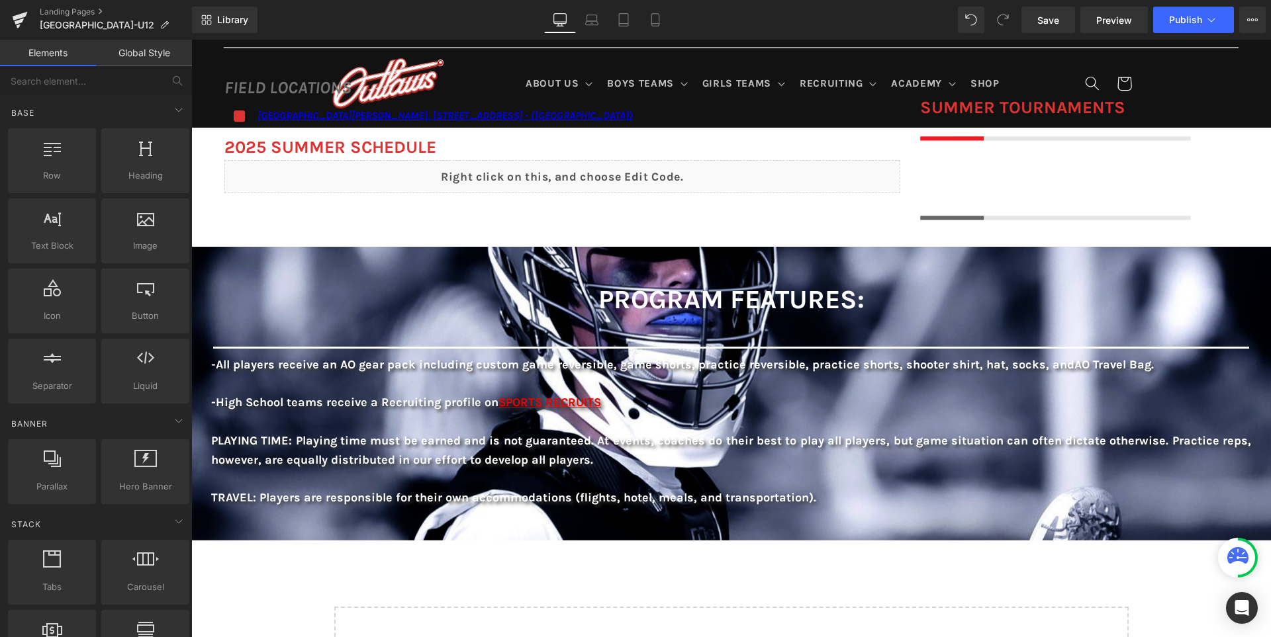
scroll to position [1055, 0]
click at [1042, 23] on span "Save" at bounding box center [1048, 20] width 22 height 14
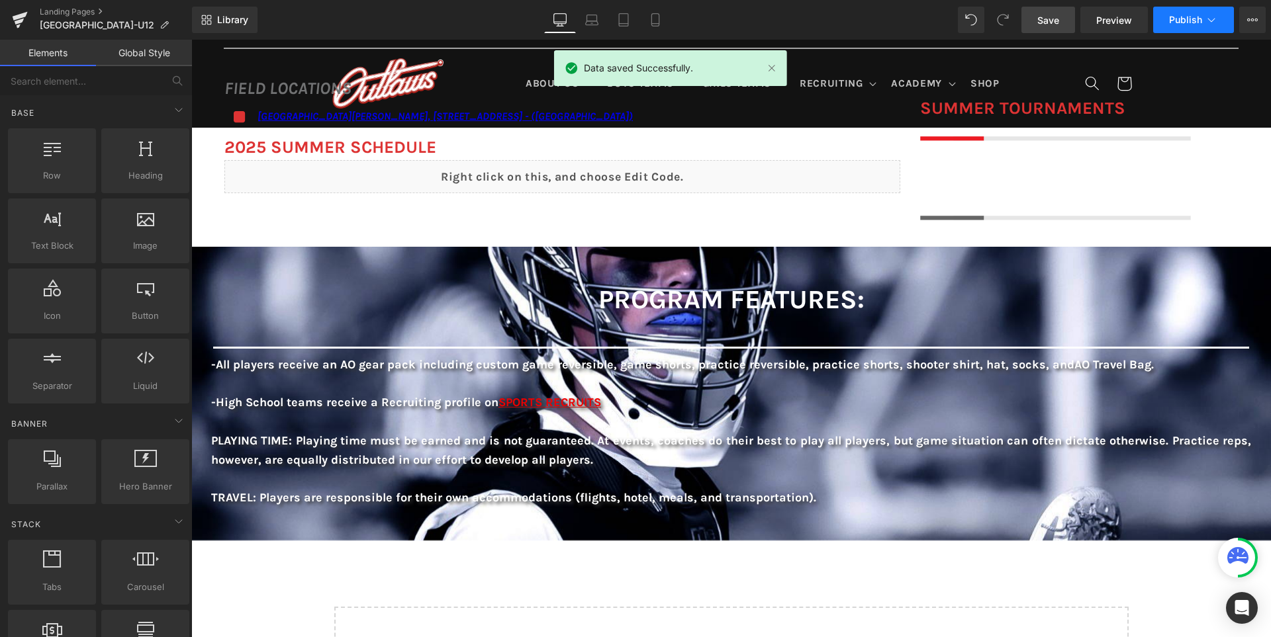
click at [1185, 15] on span "Publish" at bounding box center [1185, 20] width 33 height 11
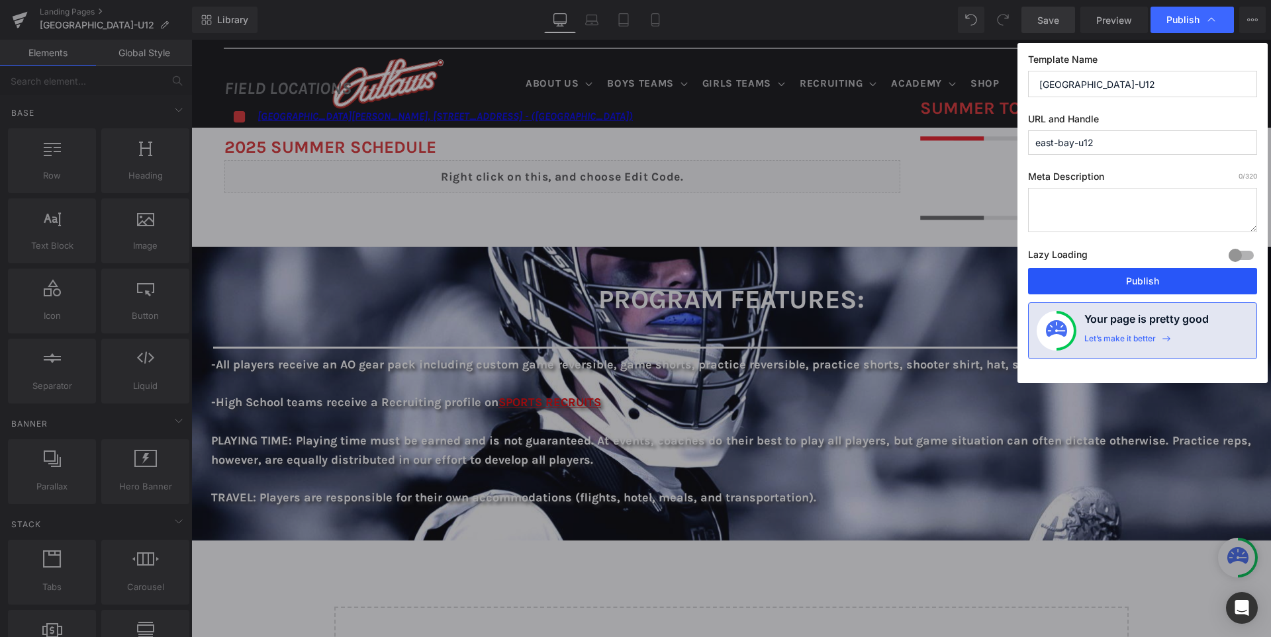
click at [1126, 269] on button "Publish" at bounding box center [1142, 281] width 229 height 26
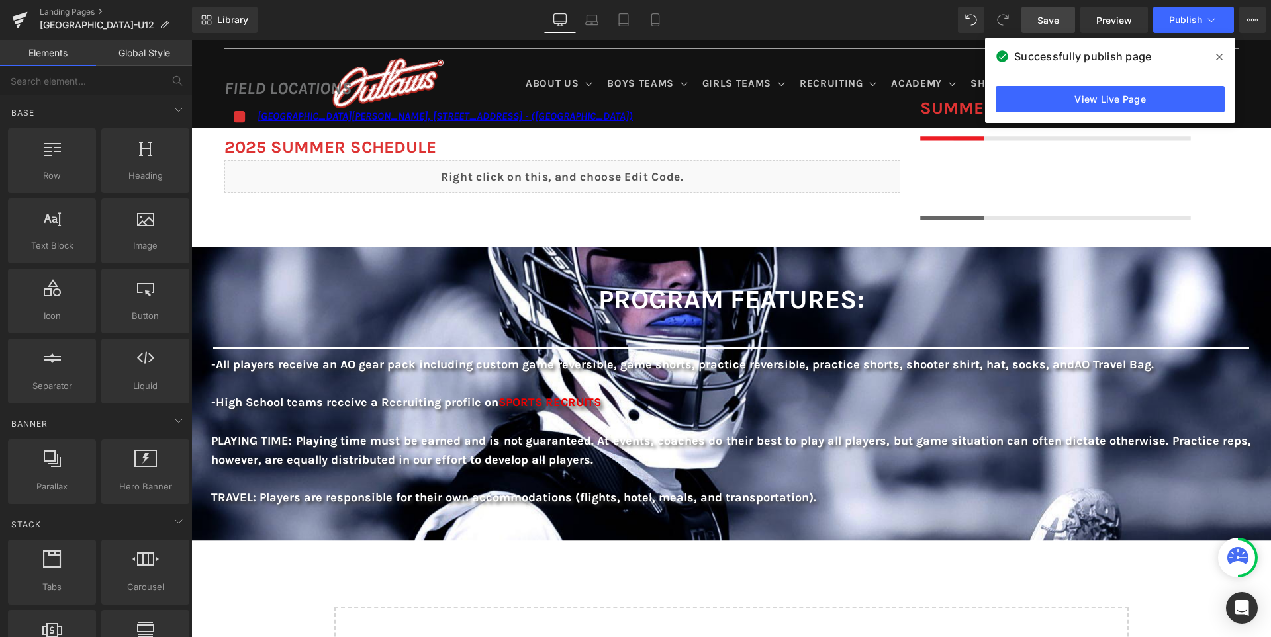
scroll to position [790, 0]
